Goal: Information Seeking & Learning: Learn about a topic

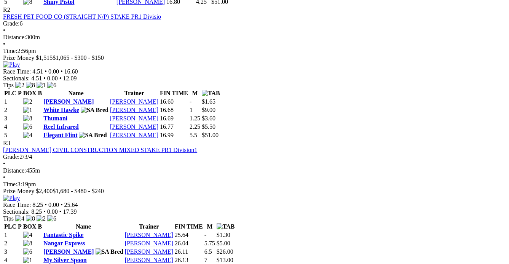
scroll to position [519, 0]
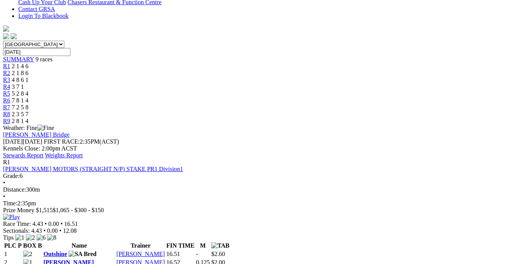
scroll to position [0, 0]
